Goal: Task Accomplishment & Management: Complete application form

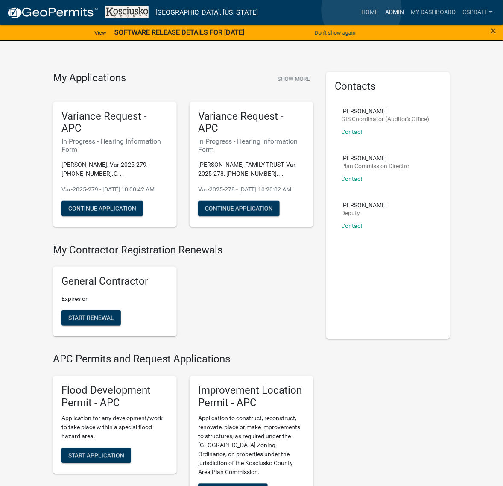
click at [382, 9] on link "Admin" at bounding box center [395, 12] width 26 height 16
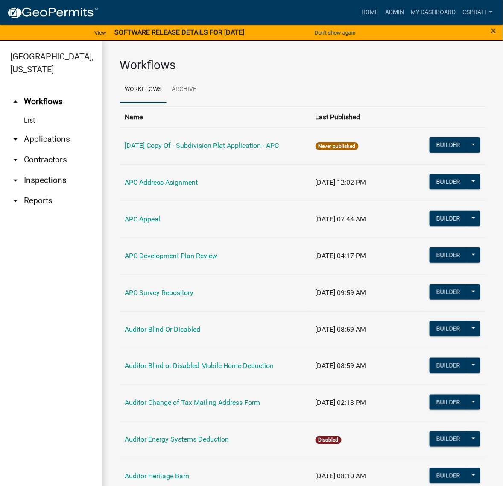
click at [40, 149] on link "arrow_drop_down Applications" at bounding box center [51, 139] width 102 height 20
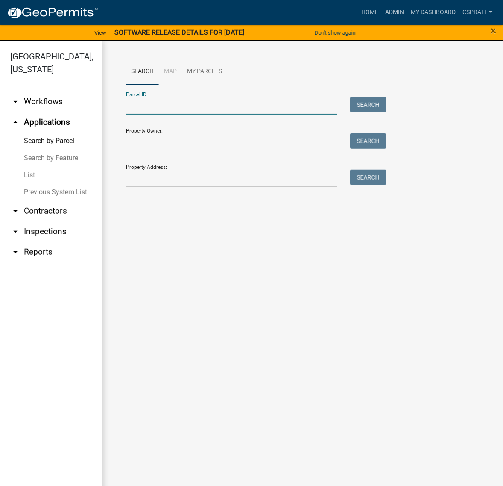
click at [135, 114] on input "Parcel ID:" at bounding box center [231, 106] width 211 height 18
click at [154, 114] on input "Parcel ID:" at bounding box center [231, 106] width 211 height 18
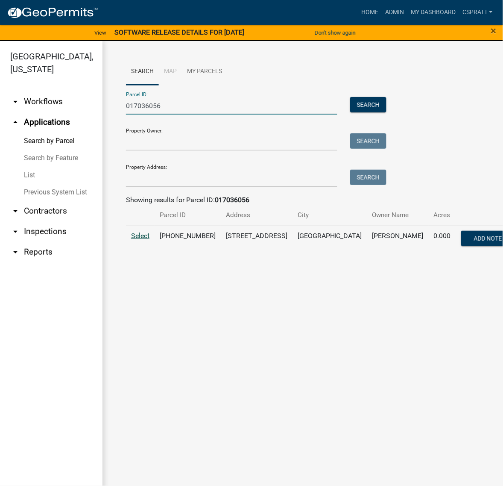
type input "017036056"
click at [148, 240] on span "Select" at bounding box center [140, 235] width 18 height 8
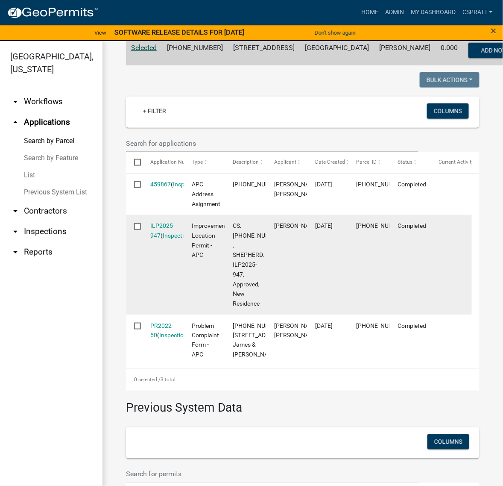
scroll to position [214, 0]
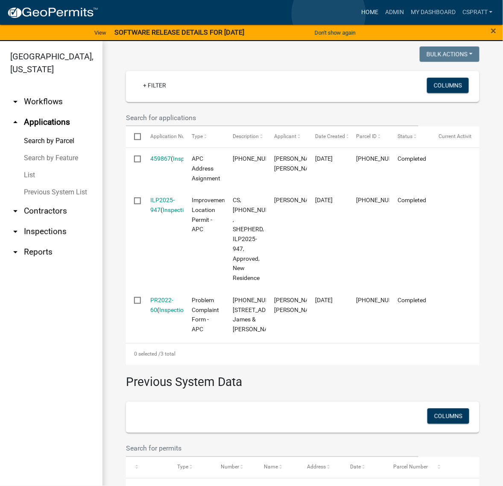
click at [358, 14] on link "Home" at bounding box center [370, 12] width 24 height 16
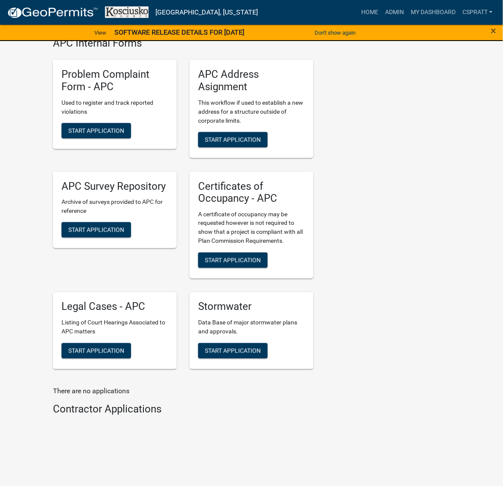
scroll to position [2295, 0]
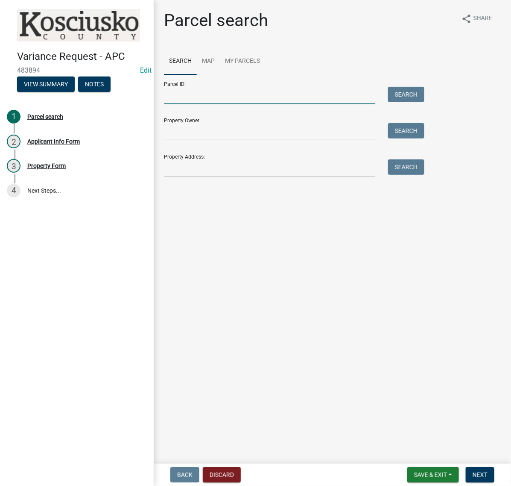
click at [203, 104] on input "Parcel ID:" at bounding box center [269, 96] width 211 height 18
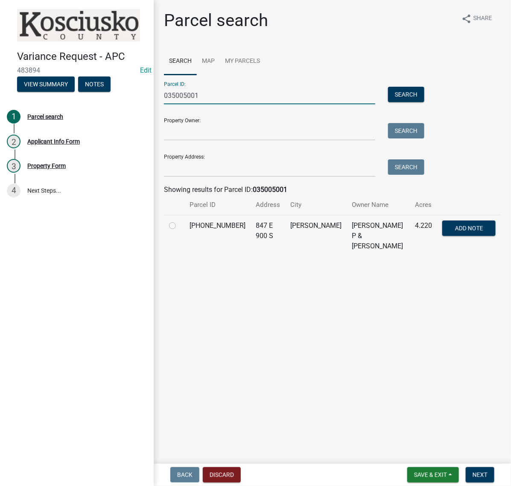
type input "035005001"
click at [179, 220] on label at bounding box center [179, 220] width 0 height 0
click at [180, 226] on input "radio" at bounding box center [182, 223] width 6 height 6
radio input "true"
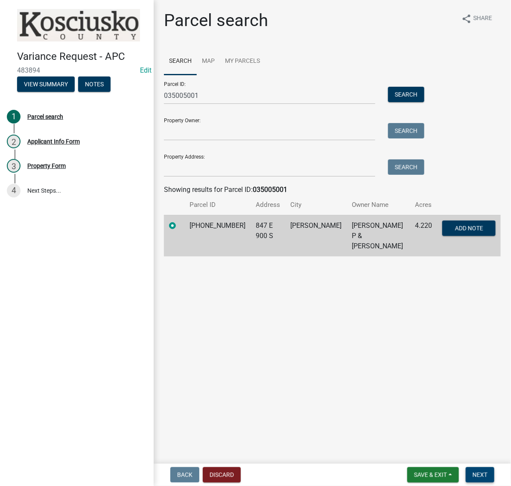
click at [487, 474] on button "Next" at bounding box center [480, 474] width 29 height 15
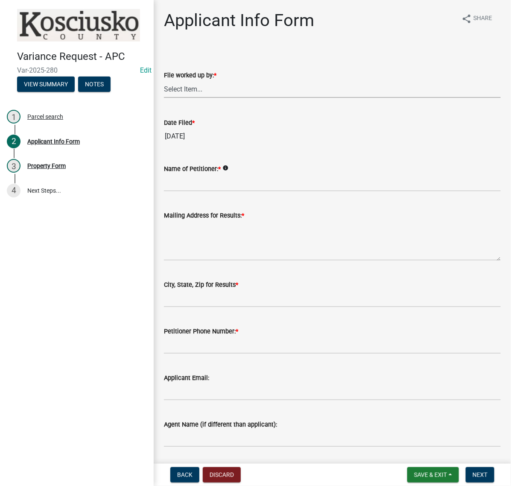
click at [203, 98] on select "Select Item... MMS LT AT CS Vacant Vacant" at bounding box center [332, 89] width 337 height 18
click at [167, 98] on select "Select Item... MMS LT AT CS Vacant Vacant" at bounding box center [332, 89] width 337 height 18
select select "c872cdc8-ca01-49f1-a213-e4b05fa58cd2"
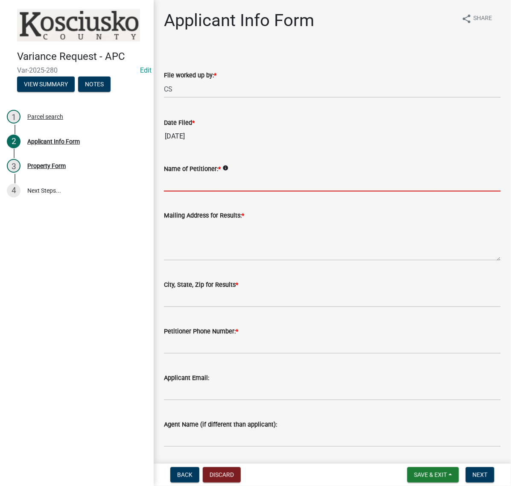
click at [179, 191] on input "Name of Petitioner: *" at bounding box center [332, 183] width 337 height 18
type input "KYLE SMITH"
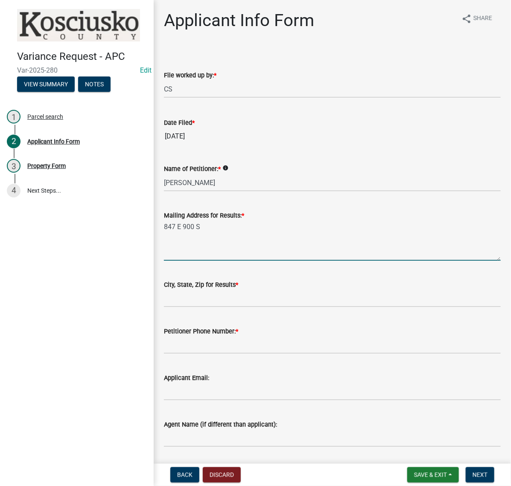
type textarea "847 E 900 S"
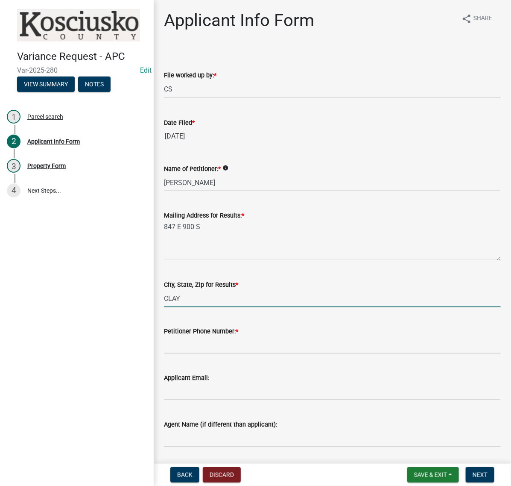
type input "CLAYPOOL IN 46510"
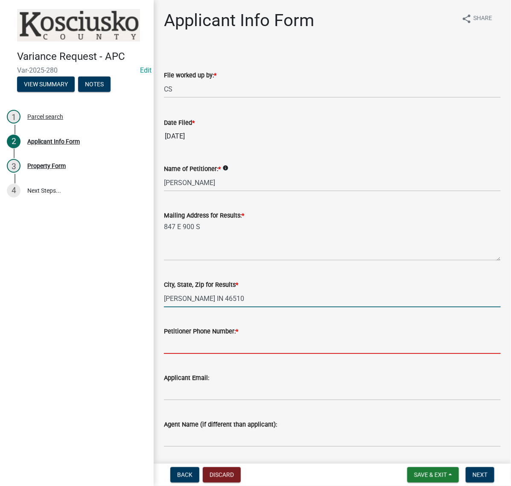
click at [236, 354] on input "Petitioner Phone Number: *" at bounding box center [332, 345] width 337 height 18
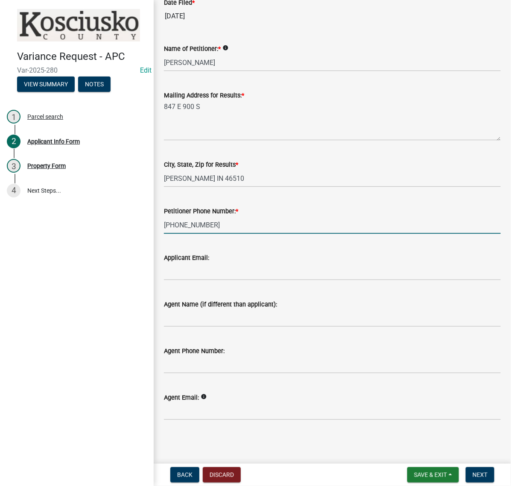
scroll to position [160, 0]
type input "574-217-5112"
click at [483, 475] on span "Next" at bounding box center [480, 474] width 15 height 7
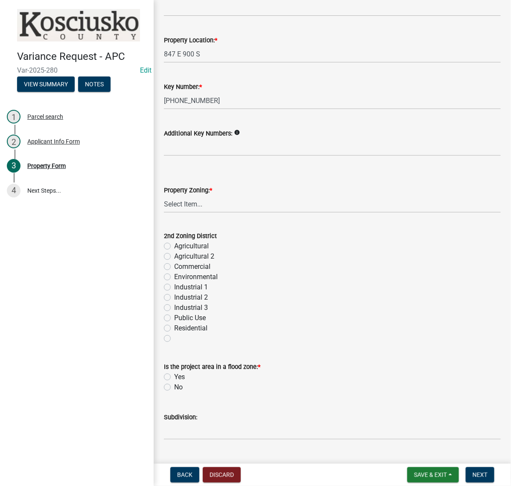
scroll to position [214, 0]
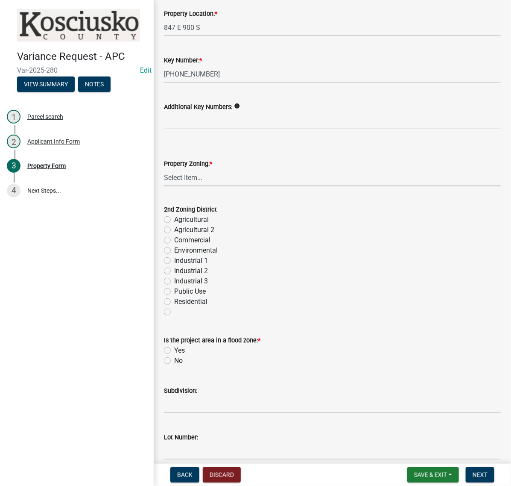
click at [197, 186] on select "Select Item... Agricultural Agricultural 2 Commercial Environmental Industrial …" at bounding box center [332, 178] width 337 height 18
click at [167, 186] on select "Select Item... Agricultural Agricultural 2 Commercial Environmental Industrial …" at bounding box center [332, 178] width 337 height 18
select select "ea119d11-e52e-4559-b746-af06211fe819"
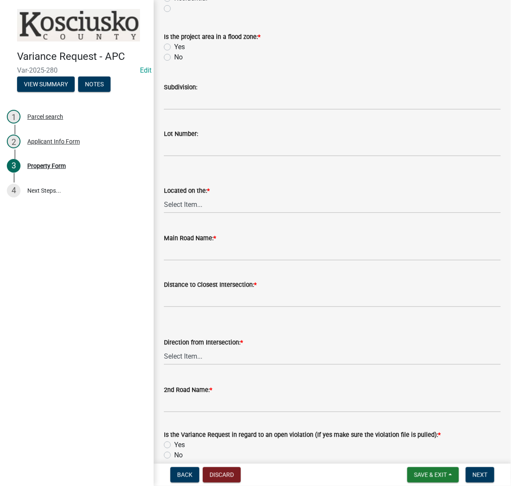
scroll to position [534, 0]
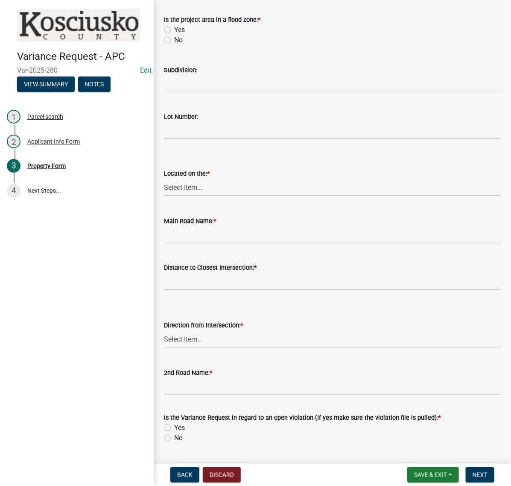
click at [174, 45] on label "No" at bounding box center [178, 40] width 9 height 10
click at [174, 41] on input "No" at bounding box center [177, 38] width 6 height 6
radio input "true"
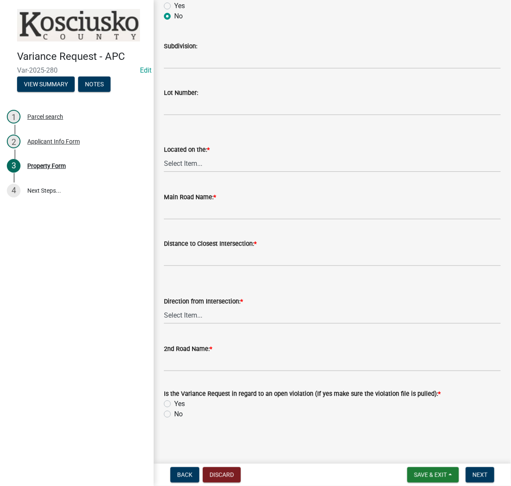
scroll to position [641, 0]
click at [185, 172] on select "Select Item... North Northeast Northwest South Southeast Southwest West East" at bounding box center [332, 164] width 337 height 18
click at [167, 172] on select "Select Item... North Northeast Northwest South Southeast Southwest West East" at bounding box center [332, 164] width 337 height 18
select select "d8c320fa-3fd0-4fe1-af08-bb647ef17508"
click at [192, 220] on input "Main Road Name: *" at bounding box center [332, 211] width 337 height 18
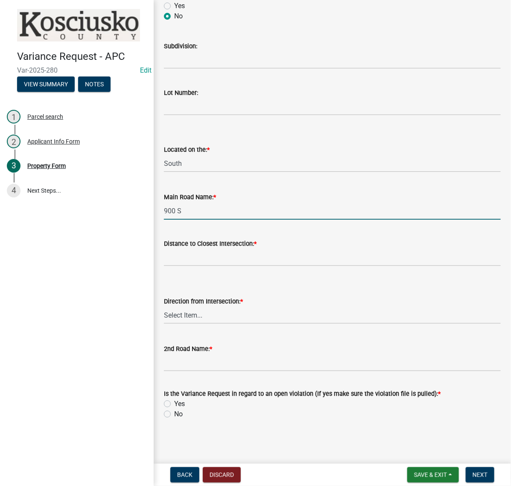
scroll to position [801, 0]
type input "900 S"
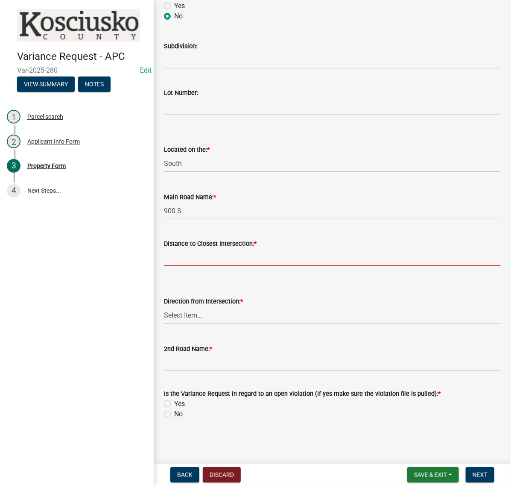
click at [184, 249] on input "text" at bounding box center [332, 258] width 337 height 18
type input "496"
click at [189, 306] on select "Select Item... North Northeast Northwest South Southeast Southwest East West" at bounding box center [332, 315] width 337 height 18
click at [167, 306] on select "Select Item... North Northeast Northwest South Southeast Southwest East West" at bounding box center [332, 315] width 337 height 18
select select "b983368b-bd6c-49f0-a245-937c986c7d91"
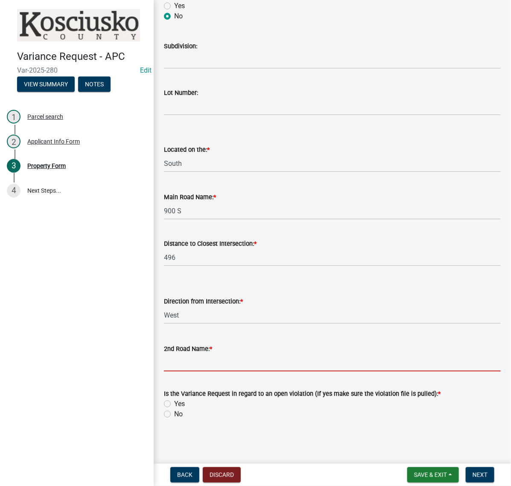
click at [187, 354] on input "2nd Road Name: *" at bounding box center [332, 363] width 337 height 18
type input "100 E"
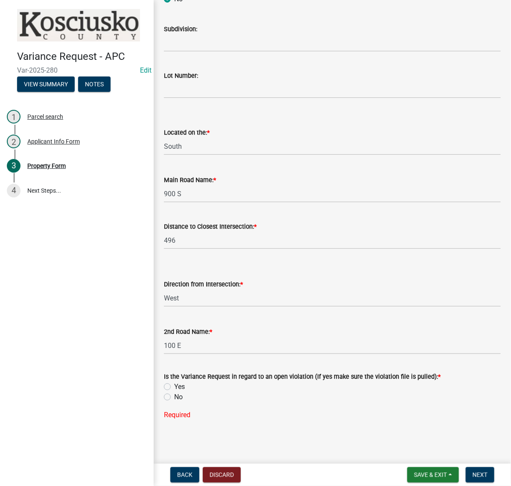
click at [174, 402] on label "No" at bounding box center [178, 397] width 9 height 10
click at [174, 397] on input "No" at bounding box center [177, 395] width 6 height 6
radio input "true"
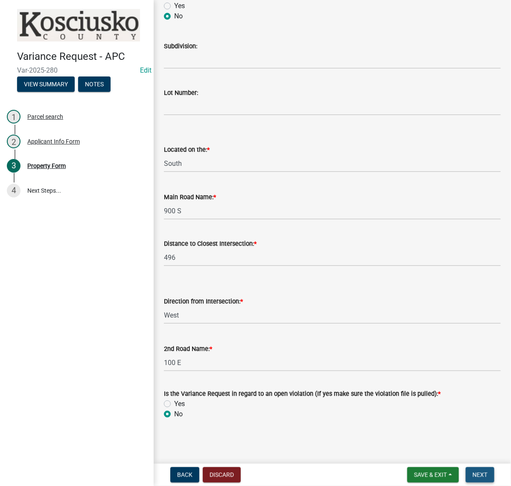
click at [482, 471] on span "Next" at bounding box center [480, 474] width 15 height 7
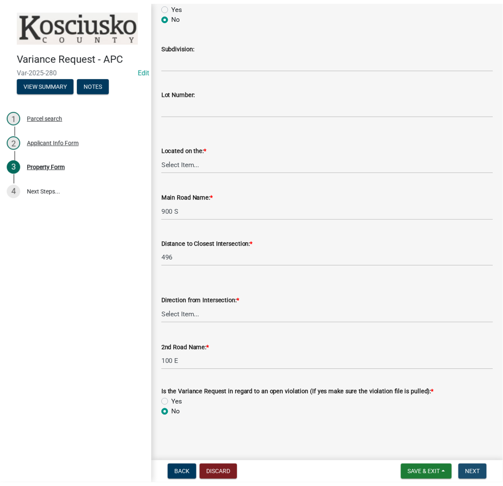
scroll to position [0, 0]
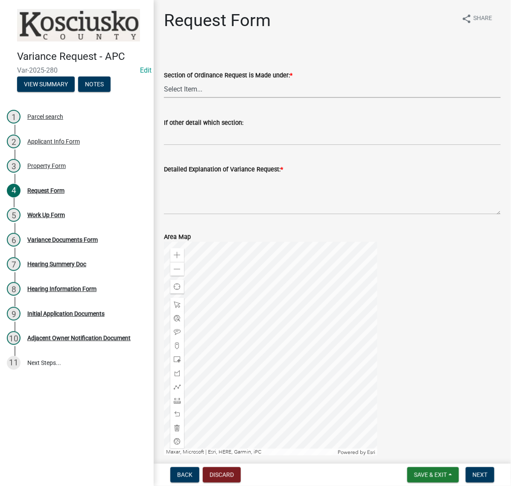
click at [202, 98] on select "Select Item... 2.10 I1 Criteria 2.11 I2 Criteria I3 Criteria 2.15 Lot and Yard …" at bounding box center [332, 89] width 337 height 18
click at [167, 98] on select "Select Item... 2.10 I1 Criteria 2.11 I2 Criteria I3 Criteria 2.15 Lot and Yard …" at bounding box center [332, 89] width 337 height 18
select select "fd0aef85-3d1a-4921-a3f4-4bb822fd16e4"
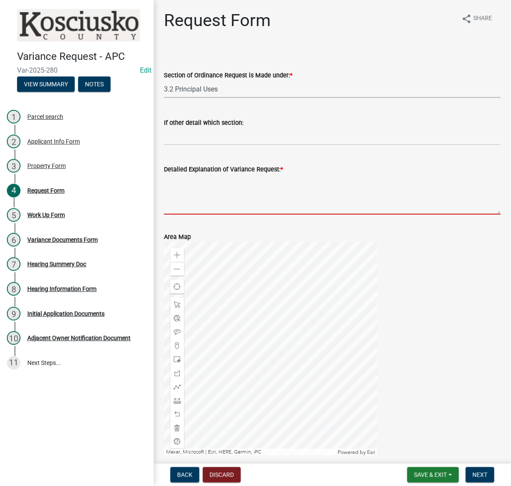
click at [222, 214] on textarea "Detailed Explanation of Variance Request: *" at bounding box center [332, 194] width 337 height 40
type textarea "T"
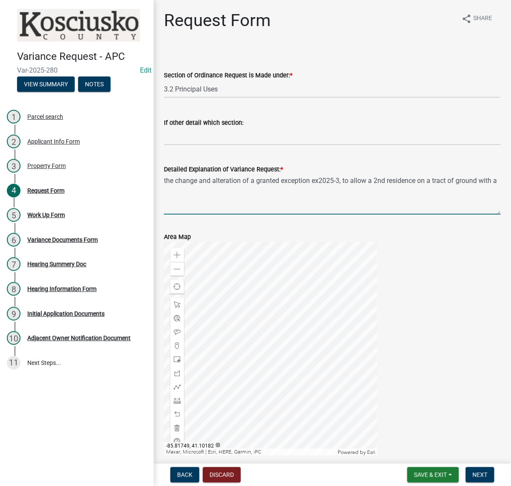
drag, startPoint x: 386, startPoint y: 228, endPoint x: 387, endPoint y: 238, distance: 10.8
click at [386, 214] on textarea "the change and alteration of a granted exception ex2025-3, to allow a 2nd resid…" at bounding box center [332, 194] width 337 height 40
click at [250, 214] on textarea "the change and alteration of a granted exception, to allow a 2nd residence on a…" at bounding box center [332, 194] width 337 height 40
click at [447, 214] on textarea "the change and alteration of a granted exception, to allow a 2nd residence on a…" at bounding box center [332, 194] width 337 height 40
type textarea "the change and alteration of a granted exception, to allow a 2nd residence in a…"
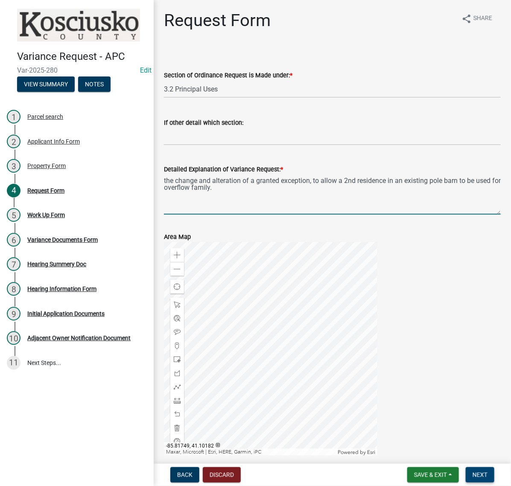
click at [477, 471] on span "Next" at bounding box center [480, 474] width 15 height 7
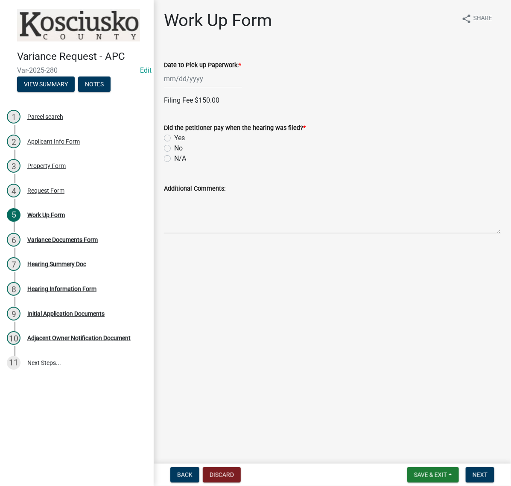
click at [206, 88] on div at bounding box center [203, 79] width 78 height 18
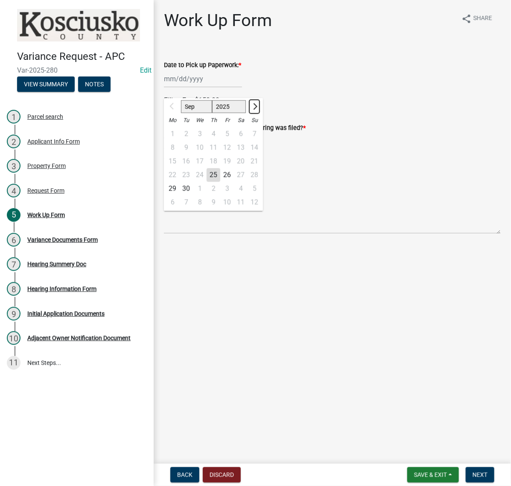
click at [258, 109] on span "Next month" at bounding box center [254, 106] width 6 height 6
select select "10"
click at [179, 182] on div "20" at bounding box center [173, 175] width 14 height 14
type input "10/20/2025"
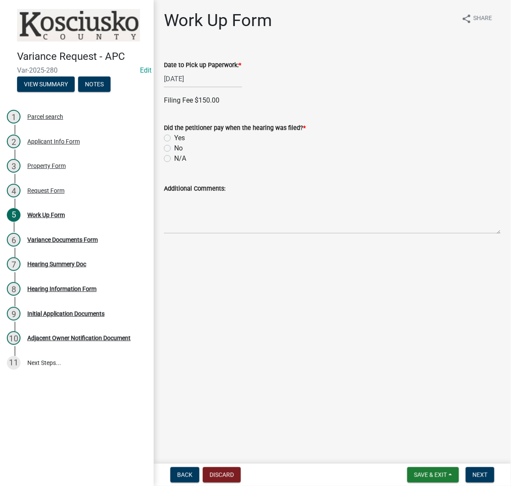
click at [174, 153] on label "No" at bounding box center [178, 148] width 9 height 10
click at [174, 149] on input "No" at bounding box center [177, 146] width 6 height 6
radio input "true"
click at [477, 471] on span "Next" at bounding box center [480, 474] width 15 height 7
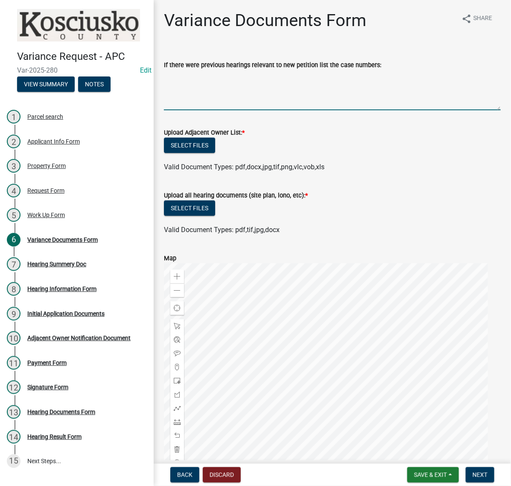
click at [205, 105] on textarea "If there were previous hearings relevant to new petition list the case numbers:" at bounding box center [332, 90] width 337 height 40
type textarea "EX2025-3"
click at [215, 153] on button "Select files" at bounding box center [189, 145] width 51 height 15
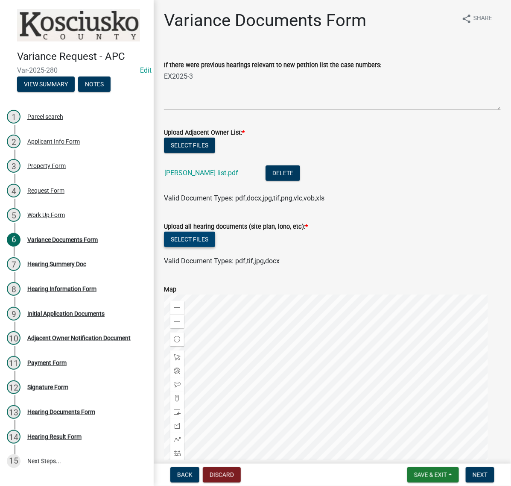
click at [215, 247] on button "Select files" at bounding box center [189, 238] width 51 height 15
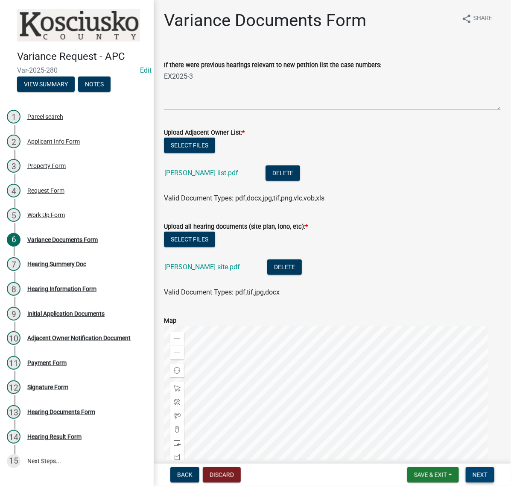
click at [473, 471] on span "Next" at bounding box center [480, 474] width 15 height 7
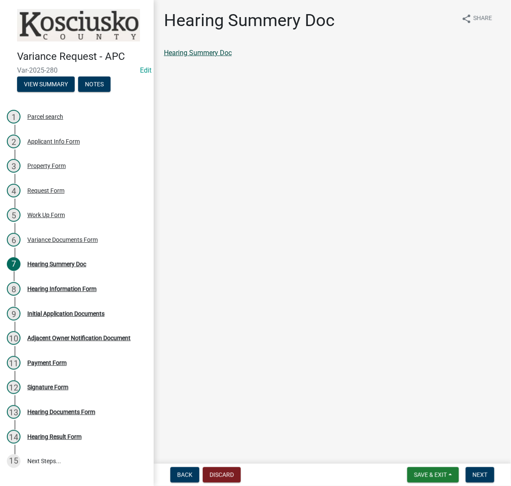
click at [232, 57] on link "Hearing Summery Doc" at bounding box center [198, 53] width 68 height 8
click at [466, 471] on button "Next" at bounding box center [480, 474] width 29 height 15
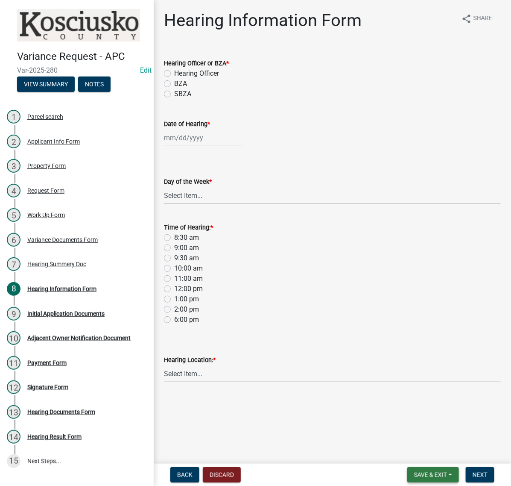
click at [425, 467] on button "Save & Exit" at bounding box center [433, 474] width 52 height 15
click at [407, 442] on button "Save & Exit" at bounding box center [425, 448] width 68 height 20
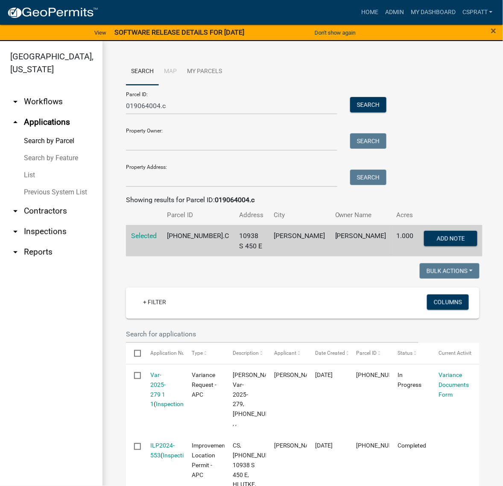
scroll to position [480, 0]
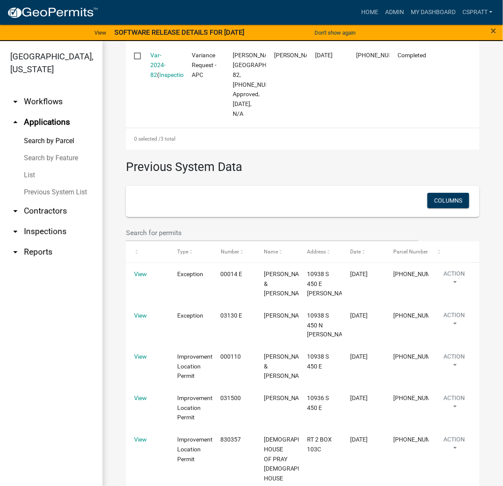
click at [37, 184] on link "List" at bounding box center [51, 175] width 102 height 17
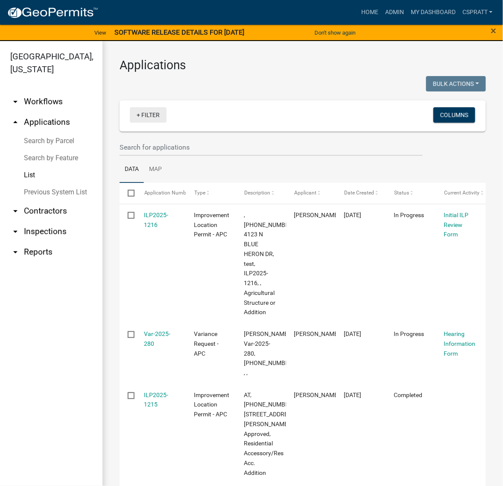
click at [165, 123] on link "+ Filter" at bounding box center [148, 114] width 37 height 15
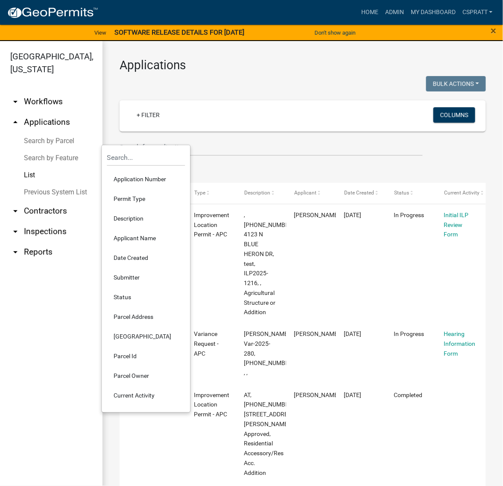
click at [140, 209] on li "Permit Type" at bounding box center [146, 199] width 78 height 20
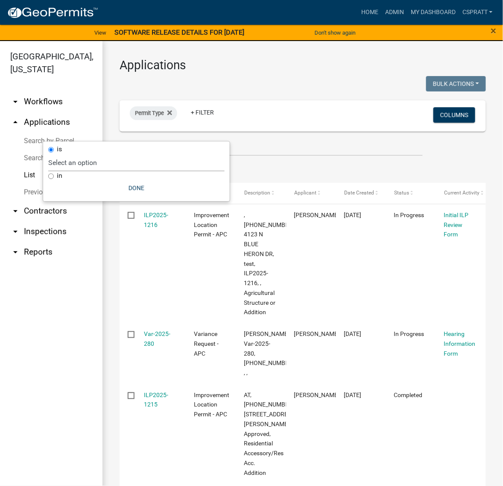
click at [132, 163] on select "Select an option [DATE] Copy Of - Subdivision Plat Application - APC APC Addres…" at bounding box center [136, 163] width 176 height 18
select select "a2c991f8-68ce-43d3-971c-57015753063b"
click at [97, 157] on select "Select an option [DATE] Copy Of - Subdivision Plat Application - APC APC Addres…" at bounding box center [136, 163] width 176 height 18
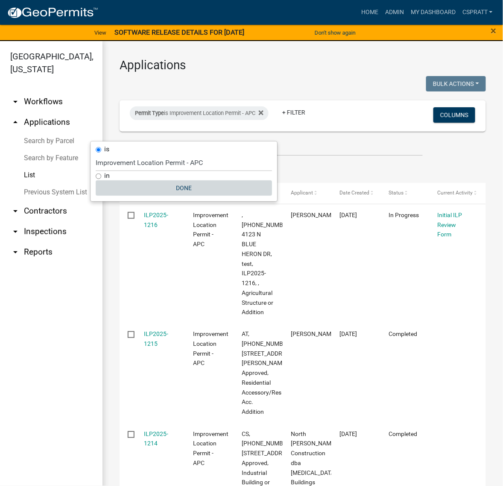
click at [207, 196] on button "Done" at bounding box center [184, 187] width 176 height 15
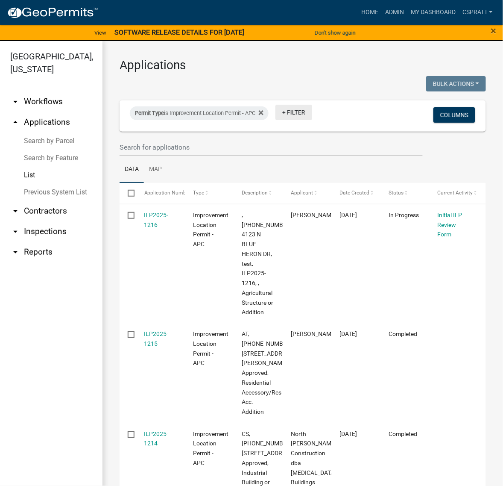
click at [312, 120] on link "+ Filter" at bounding box center [293, 112] width 37 height 15
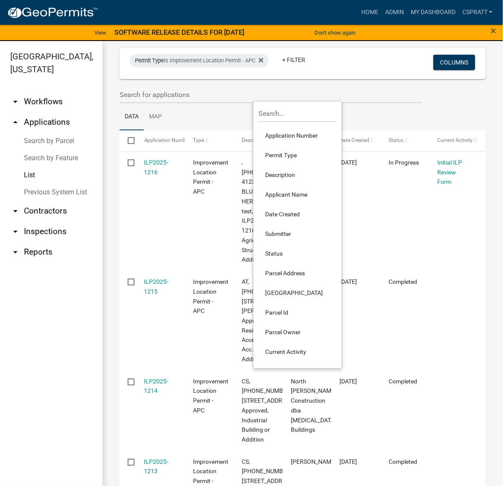
scroll to position [53, 0]
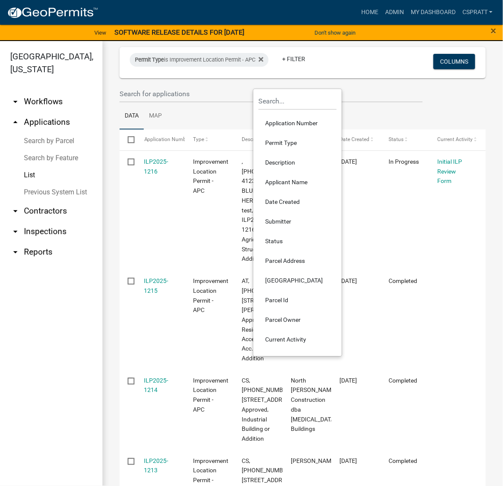
click at [303, 212] on li "Date Created" at bounding box center [298, 202] width 78 height 20
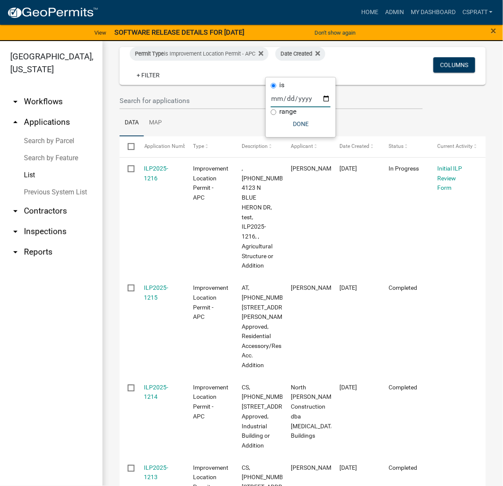
click at [304, 100] on input "date" at bounding box center [301, 99] width 60 height 18
click at [331, 105] on input "date" at bounding box center [301, 99] width 60 height 18
type input "[DATE]"
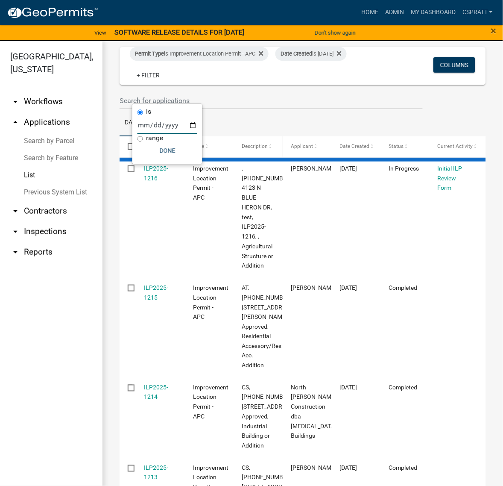
scroll to position [0, 0]
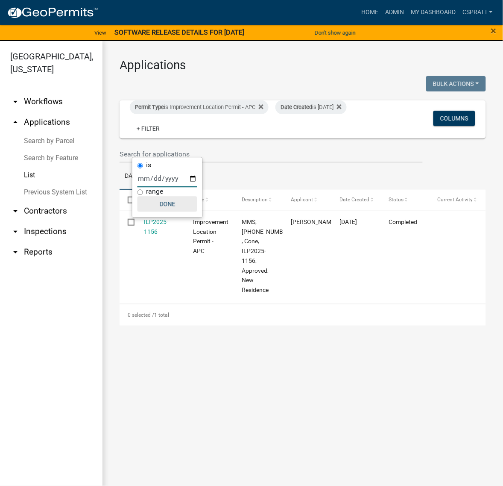
click at [172, 212] on button "Done" at bounding box center [168, 203] width 60 height 15
click at [167, 136] on link "+ Filter" at bounding box center [148, 128] width 37 height 15
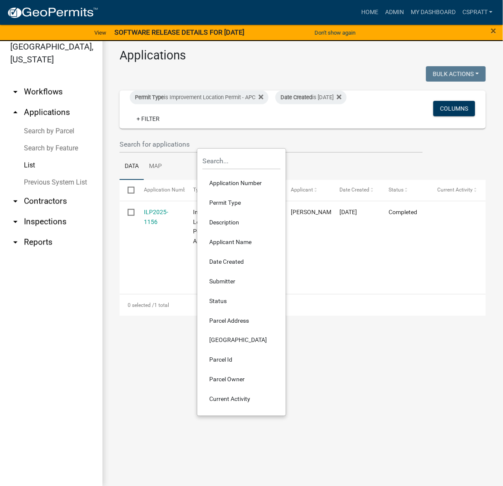
scroll to position [13, 0]
click at [353, 179] on ul "Data Map" at bounding box center [303, 165] width 366 height 27
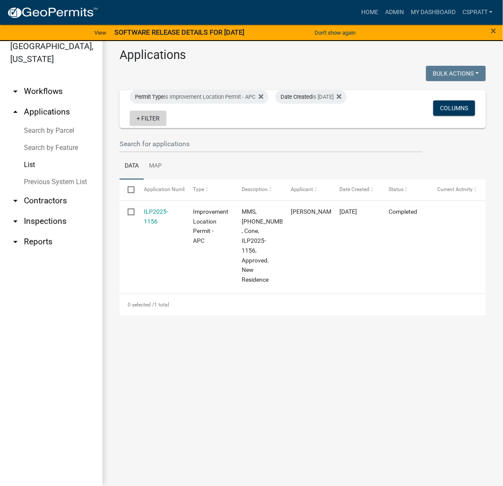
click at [167, 126] on link "+ Filter" at bounding box center [148, 118] width 37 height 15
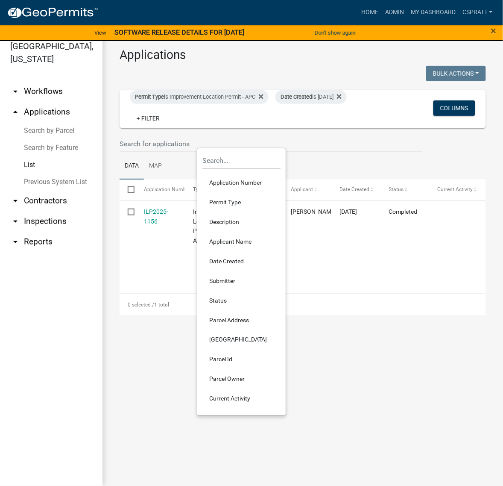
click at [237, 271] on li "Date Created" at bounding box center [241, 261] width 78 height 20
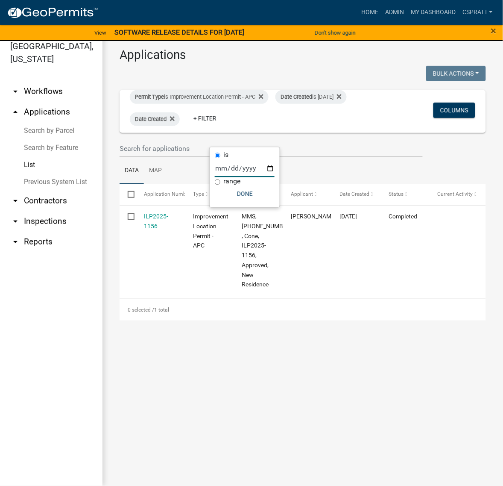
click at [275, 169] on input "date" at bounding box center [245, 169] width 60 height 18
click at [336, 157] on input "text" at bounding box center [271, 149] width 303 height 18
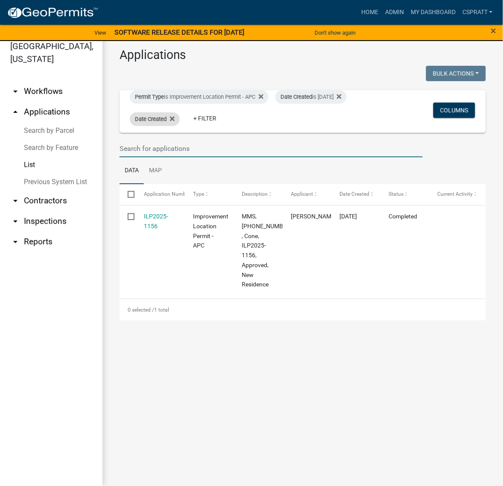
click at [180, 126] on div "Date Created" at bounding box center [155, 119] width 50 height 14
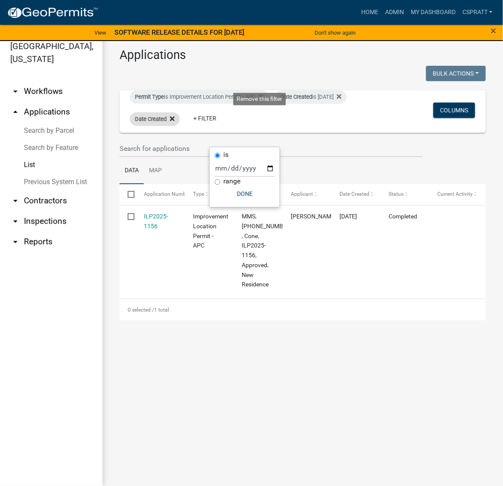
click at [175, 121] on icon at bounding box center [172, 118] width 5 height 5
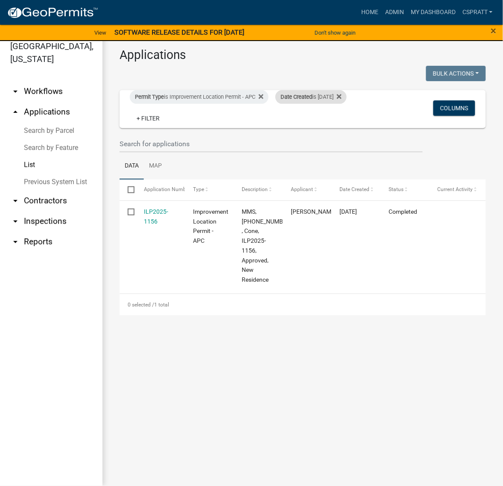
click at [275, 104] on div "Date Created is [DATE]" at bounding box center [310, 97] width 71 height 14
click at [141, 184] on input "range" at bounding box center [141, 182] width 6 height 6
radio input "true"
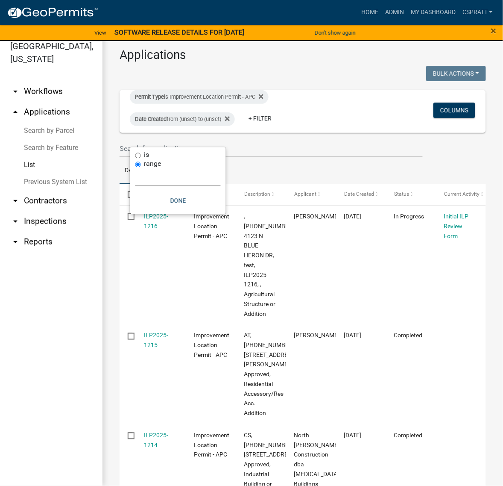
click at [148, 184] on select "[DATE] [DATE] Current Week Previous Week Current Month Last Month Current Calen…" at bounding box center [177, 178] width 85 height 18
select select "previous_1_weeks"
click at [135, 171] on select "[DATE] [DATE] Current Week Previous Week Current Month Last Month Current Calen…" at bounding box center [177, 178] width 85 height 18
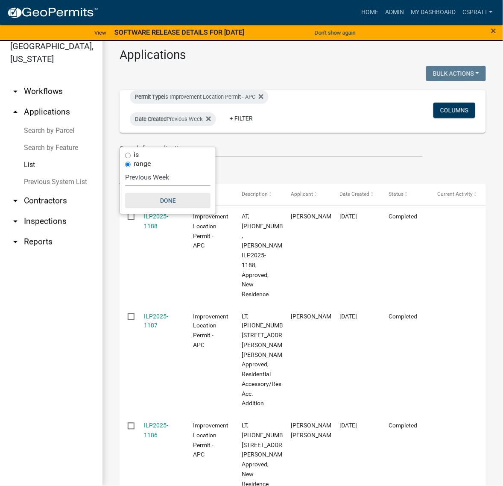
click at [179, 208] on button "Done" at bounding box center [167, 200] width 85 height 15
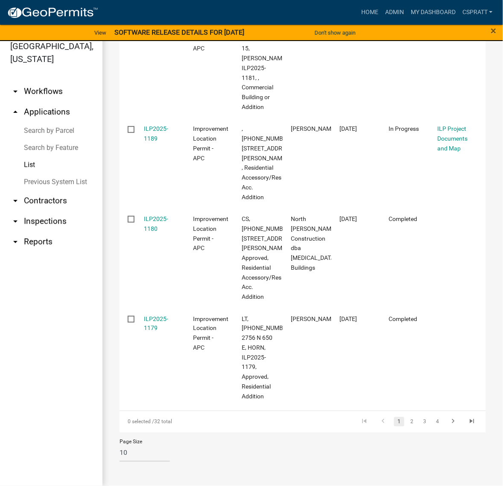
scroll to position [1107, 0]
click at [407, 417] on link "2" at bounding box center [412, 421] width 10 height 9
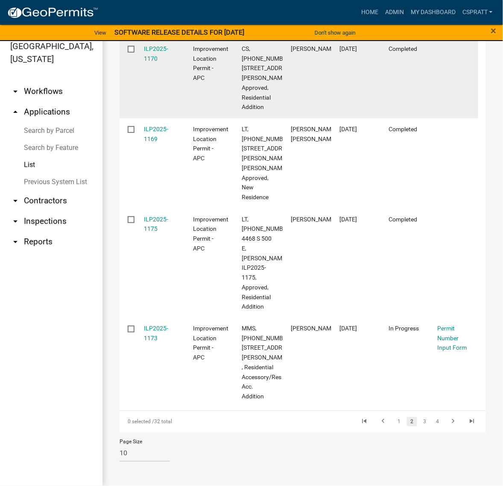
scroll to position [1049, 0]
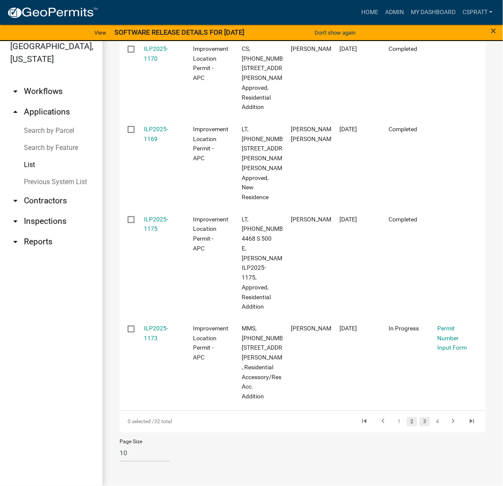
click at [420, 417] on link "3" at bounding box center [425, 421] width 10 height 9
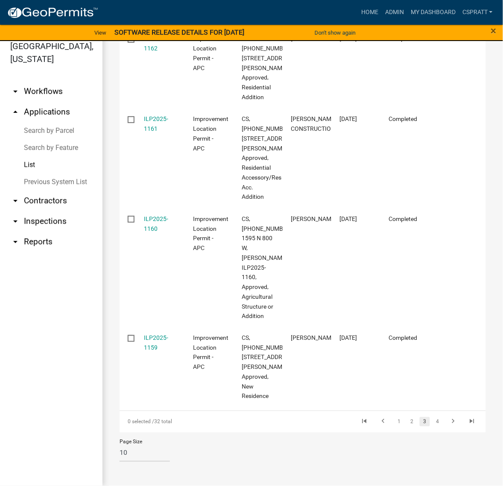
scroll to position [1068, 0]
click at [433, 417] on link "4" at bounding box center [438, 421] width 10 height 9
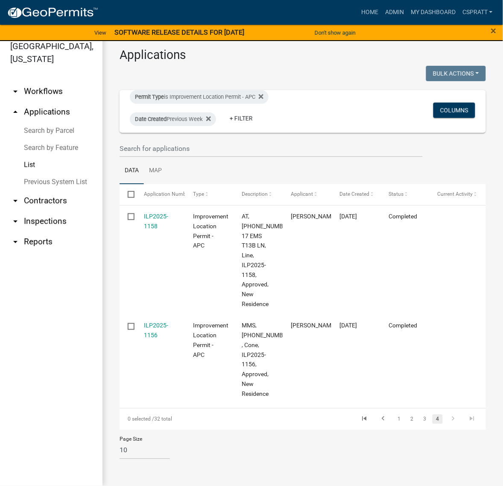
scroll to position [52, 0]
click at [199, 112] on div "Date Created Previous Week" at bounding box center [173, 119] width 86 height 14
select select "previous_1_weeks"
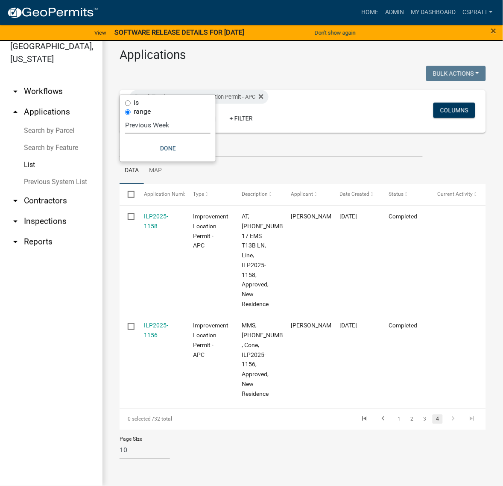
click at [193, 134] on select "[DATE] [DATE] Current Week Previous Week Current Month Last Month Current Calen…" at bounding box center [167, 125] width 85 height 18
click at [297, 90] on div "Permit Type is Improvement Location Permit - APC Date Created Previous Week + F…" at bounding box center [242, 111] width 239 height 43
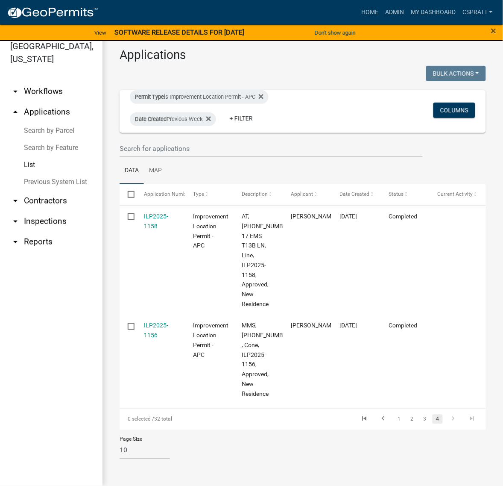
scroll to position [0, 0]
click at [263, 99] on icon at bounding box center [261, 96] width 5 height 5
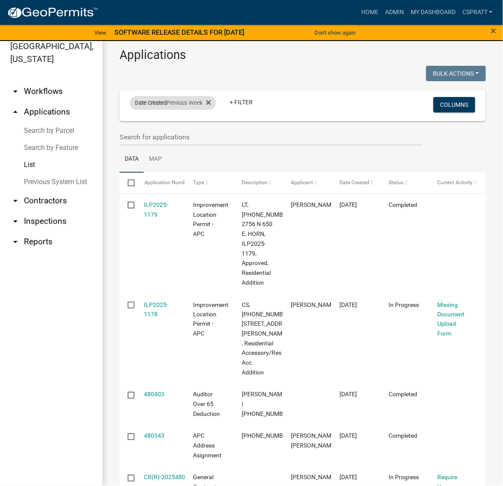
click at [216, 110] on div "Date Created Previous Week" at bounding box center [173, 103] width 86 height 14
select select "previous_1_weeks"
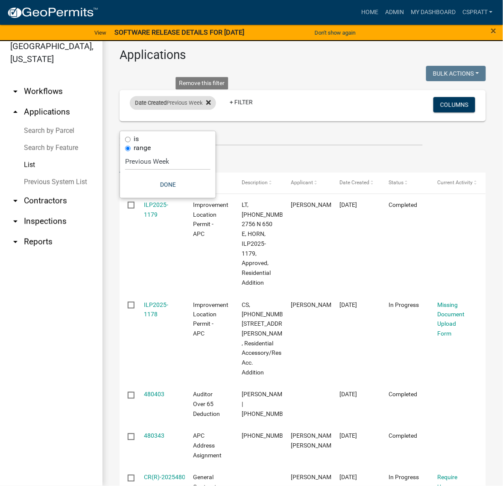
click at [211, 105] on icon at bounding box center [208, 102] width 5 height 5
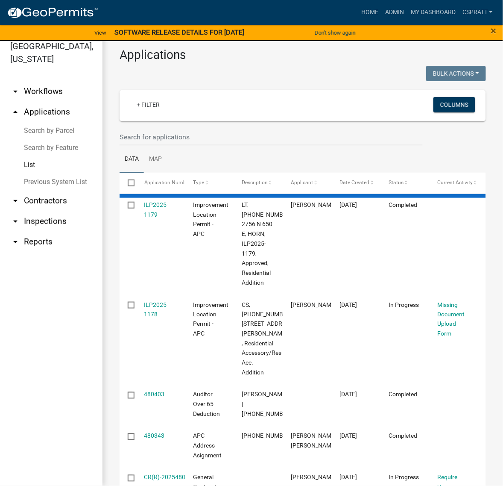
click at [49, 139] on link "Search by Parcel" at bounding box center [51, 130] width 102 height 17
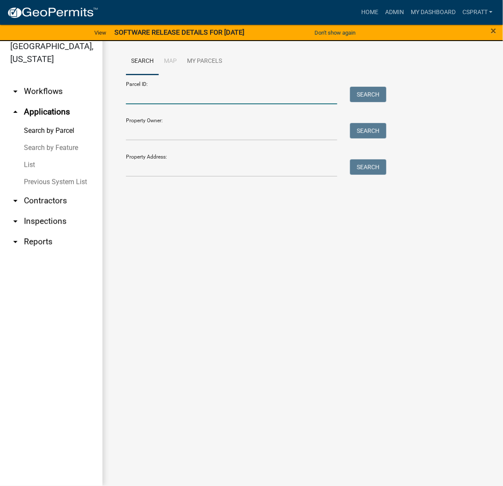
click at [141, 104] on input "Parcel ID:" at bounding box center [231, 96] width 211 height 18
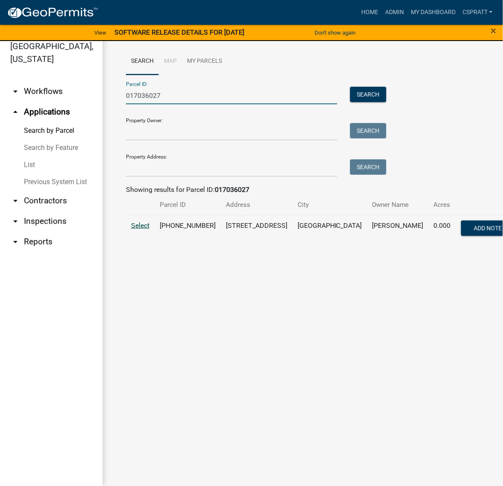
click at [149, 229] on span "Select" at bounding box center [140, 225] width 18 height 8
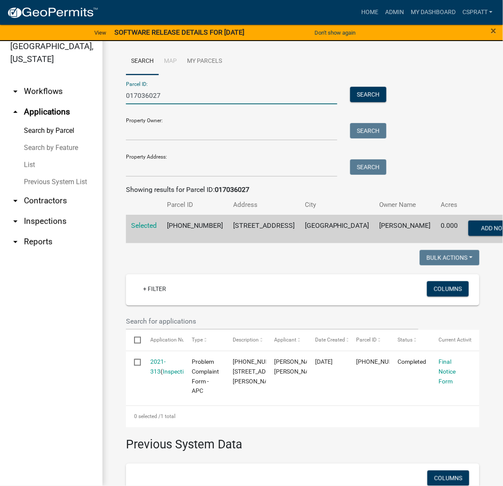
drag, startPoint x: 190, startPoint y: 108, endPoint x: 105, endPoint y: 104, distance: 85.9
click at [105, 105] on div "Search Map My Parcels Parcel ID: 017036027 Search Property Owner: Search Proper…" at bounding box center [302, 410] width 401 height 758
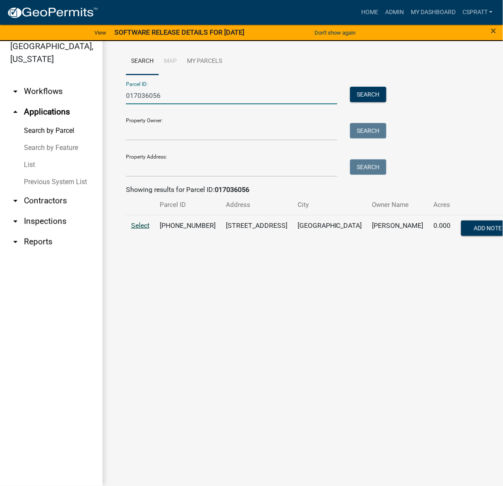
type input "017036056"
click at [149, 229] on span "Select" at bounding box center [140, 225] width 18 height 8
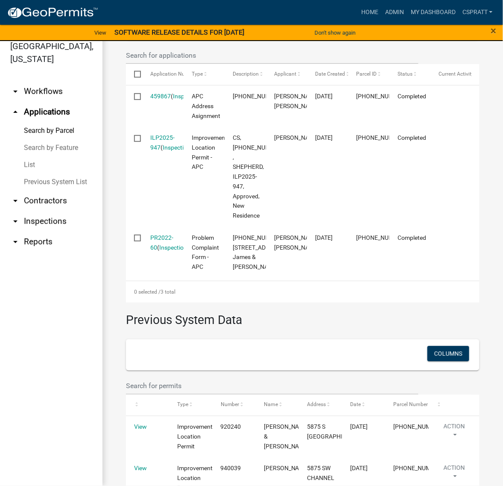
scroll to position [267, 0]
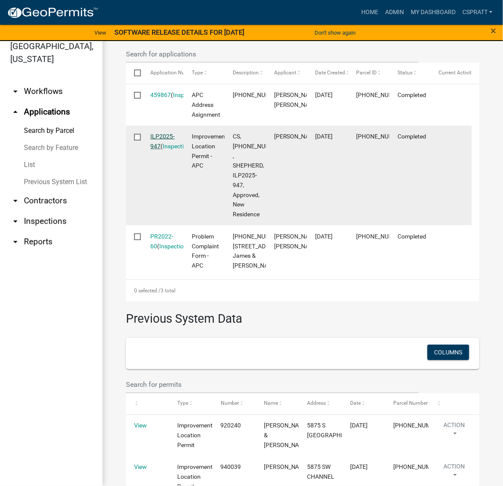
click at [169, 149] on link "ILP2025-947" at bounding box center [163, 141] width 24 height 17
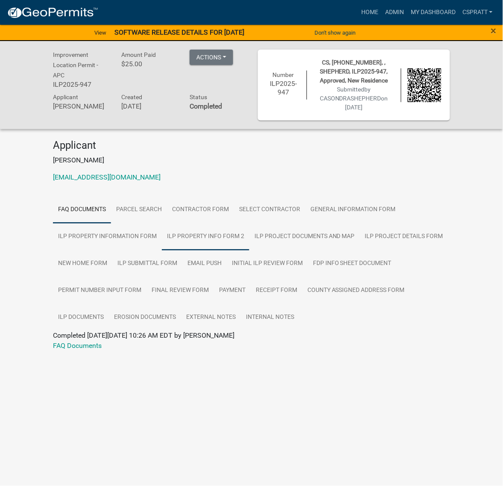
scroll to position [52, 0]
click at [249, 250] on link "ILP Project Documents and Map" at bounding box center [304, 236] width 111 height 27
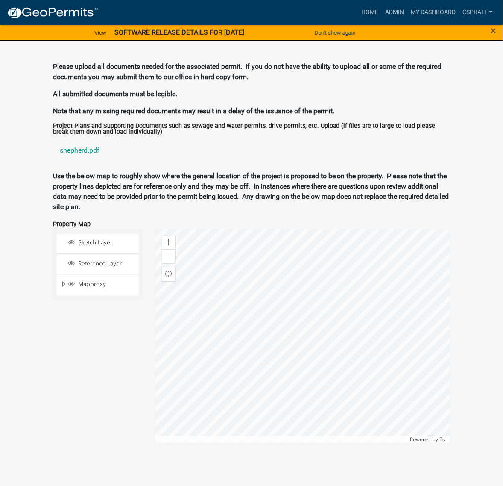
scroll to position [1226, 0]
click at [98, 161] on link "shepherd.pdf" at bounding box center [251, 150] width 397 height 20
click at [358, 18] on link "Home" at bounding box center [370, 12] width 24 height 16
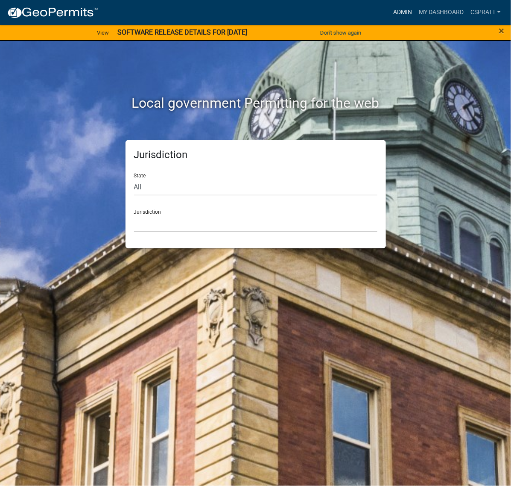
click at [390, 10] on link "Admin" at bounding box center [403, 12] width 26 height 16
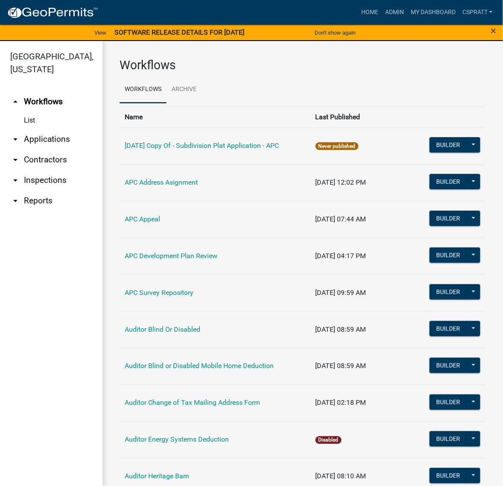
click at [60, 149] on link "arrow_drop_down Applications" at bounding box center [51, 139] width 102 height 20
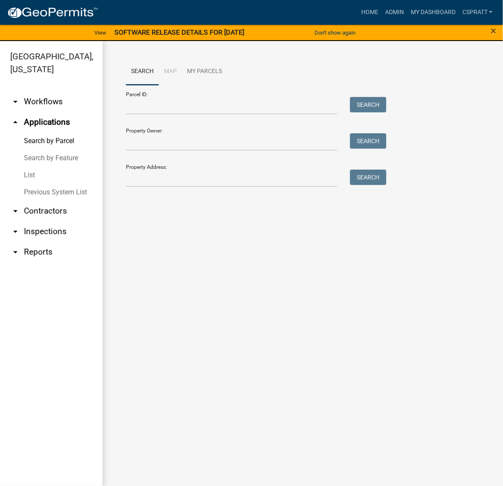
click at [65, 221] on link "arrow_drop_down Contractors" at bounding box center [51, 211] width 102 height 20
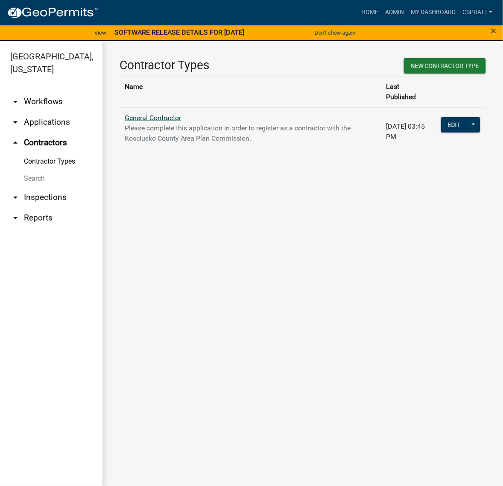
click at [152, 122] on link "General Contractor" at bounding box center [153, 118] width 56 height 8
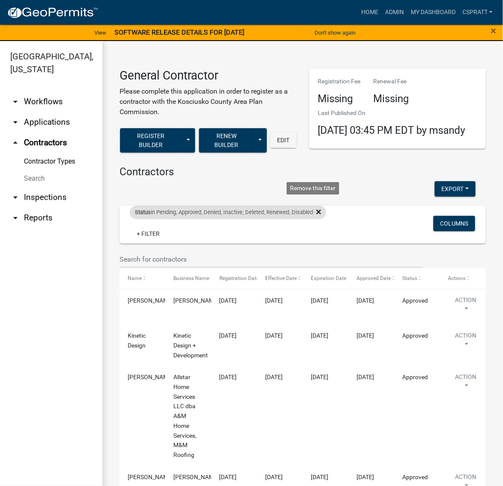
click at [321, 215] on icon at bounding box center [318, 211] width 5 height 7
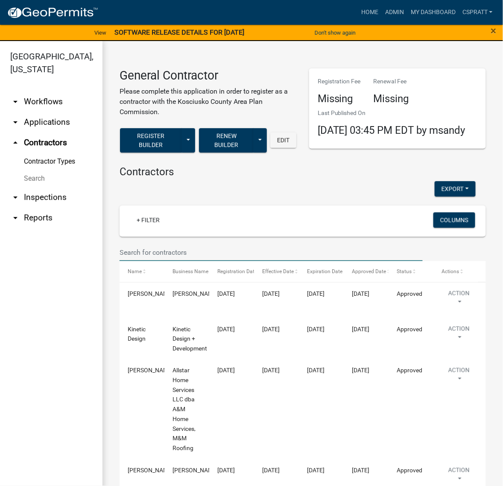
click at [152, 261] on input "text" at bounding box center [271, 252] width 303 height 18
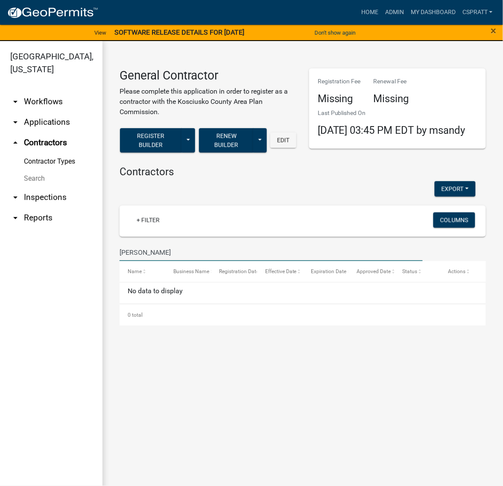
type input "RONALD MEADE"
click at [58, 132] on link "arrow_drop_down Applications" at bounding box center [51, 122] width 102 height 20
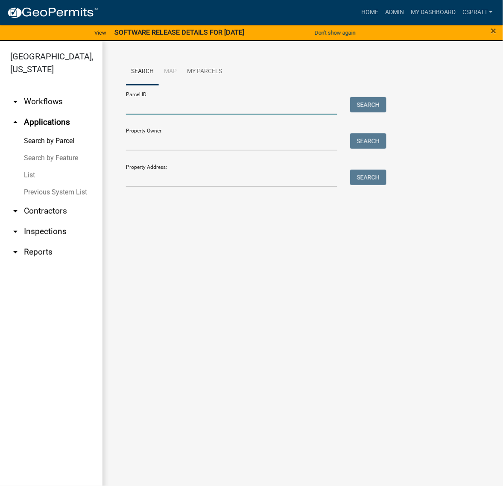
click at [140, 114] on input "Parcel ID:" at bounding box center [231, 106] width 211 height 18
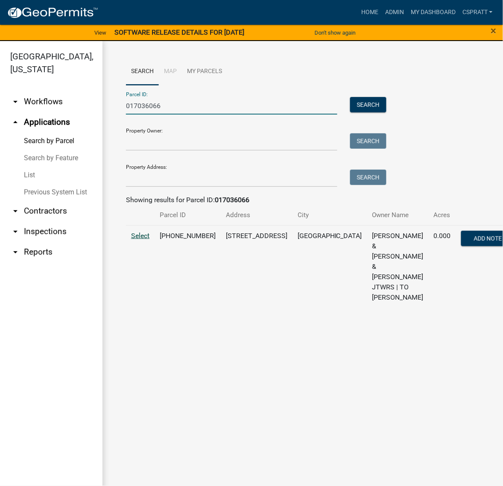
type input "017036066"
click at [148, 240] on span "Select" at bounding box center [140, 235] width 18 height 8
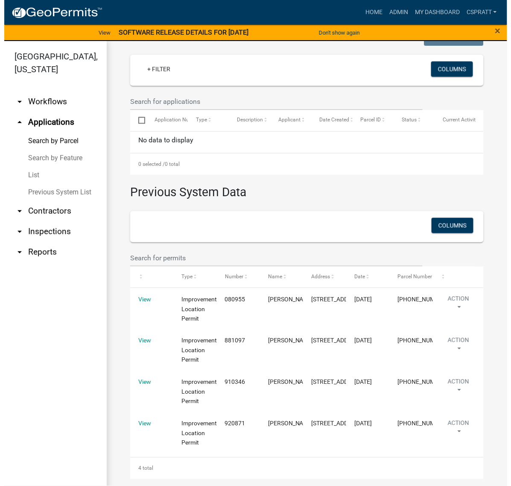
scroll to position [460, 0]
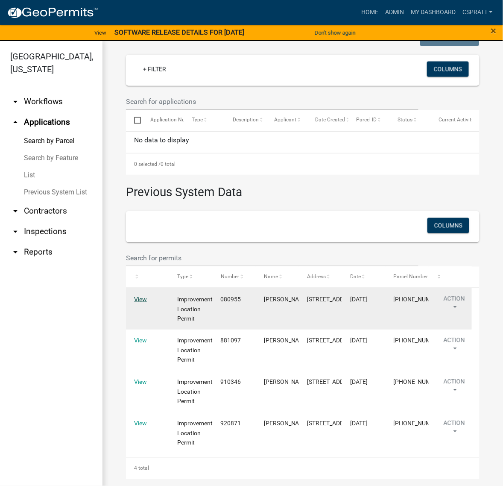
click at [147, 296] on link "View" at bounding box center [140, 299] width 13 height 7
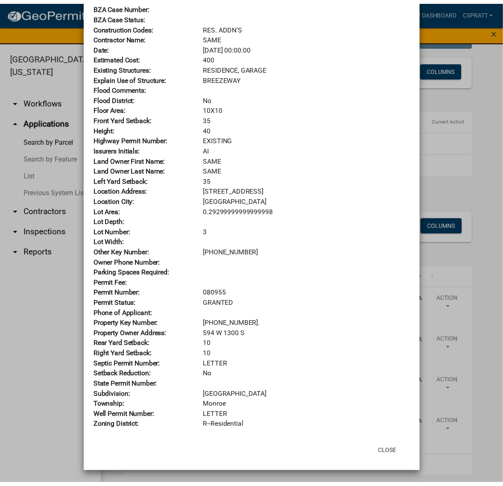
scroll to position [187, 0]
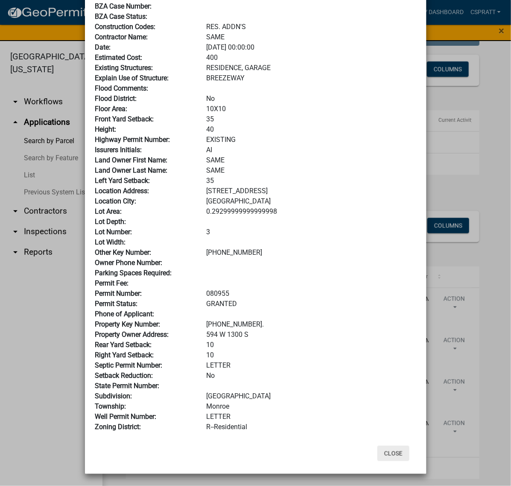
click at [393, 445] on button "Close" at bounding box center [394, 452] width 32 height 15
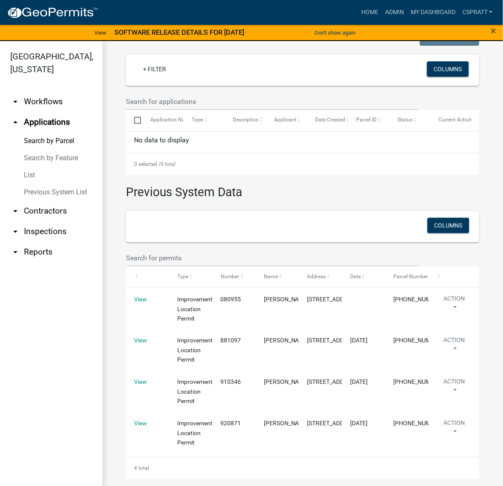
scroll to position [247, 0]
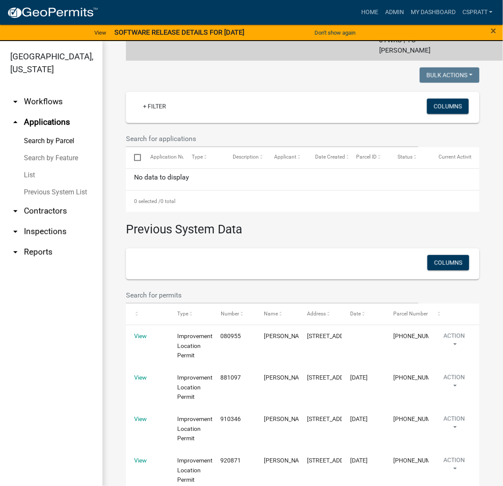
click at [64, 221] on link "arrow_drop_down Contractors" at bounding box center [51, 211] width 102 height 20
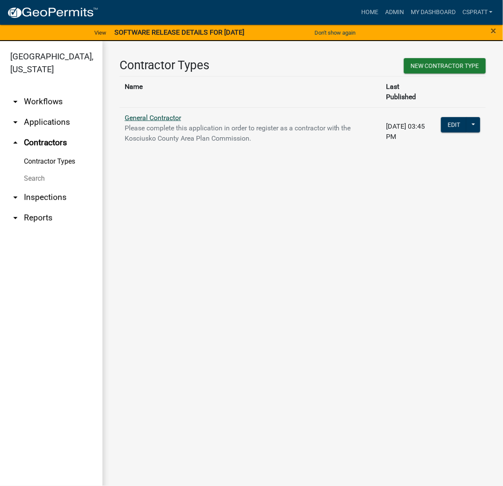
click at [171, 119] on link "General Contractor" at bounding box center [153, 118] width 56 height 8
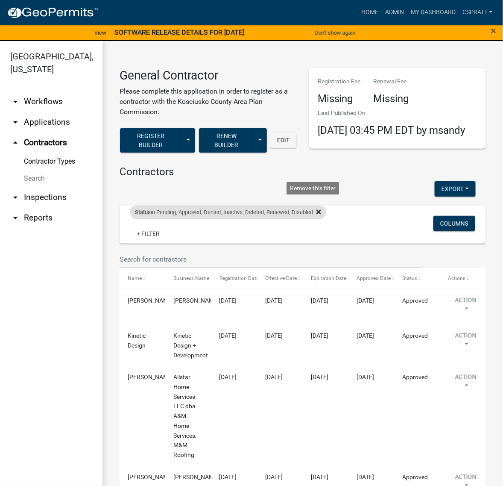
click at [321, 214] on icon at bounding box center [318, 212] width 5 height 5
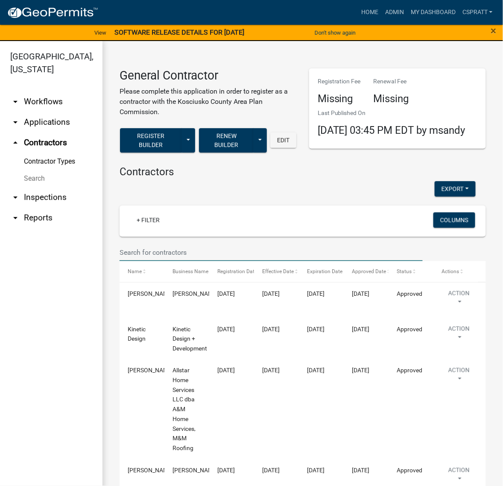
click at [156, 261] on input "text" at bounding box center [271, 252] width 303 height 18
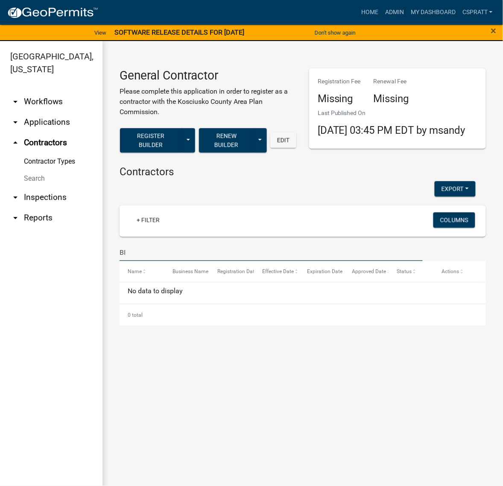
type input "B"
